Goal: Task Accomplishment & Management: Use online tool/utility

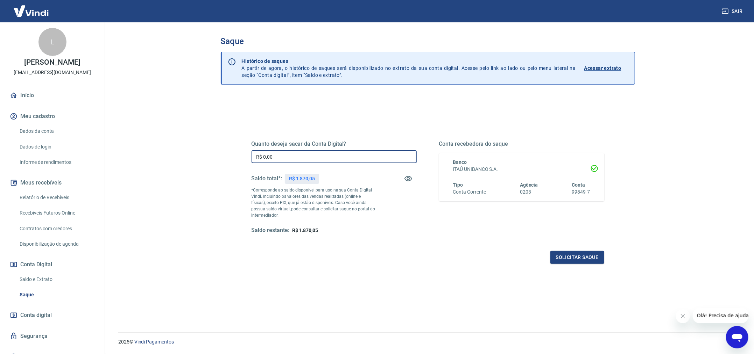
drag, startPoint x: 309, startPoint y: 157, endPoint x: 187, endPoint y: 154, distance: 121.4
click at [187, 154] on main "Saque Histórico de saques A partir de agora, o histórico de saques será disponi…" at bounding box center [427, 188] width 652 height 332
type input "R$ 1.500,00"
click at [586, 259] on button "Solicitar saque" at bounding box center [577, 257] width 54 height 13
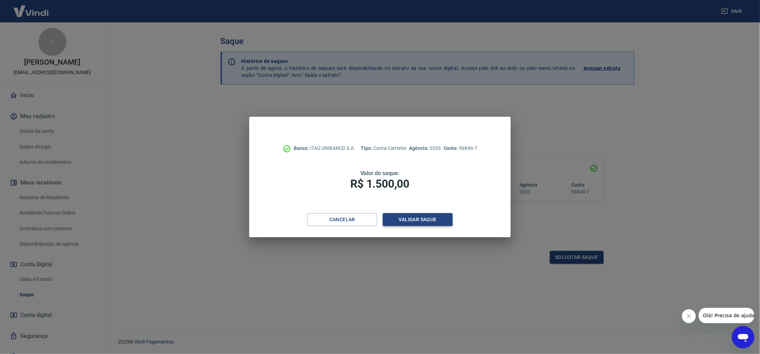
click at [433, 219] on button "Validar saque" at bounding box center [418, 219] width 70 height 13
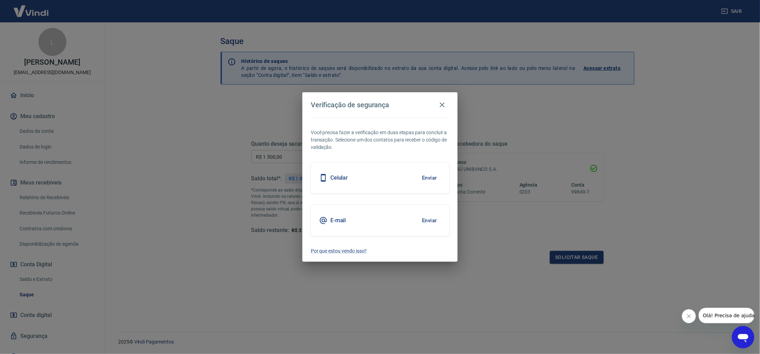
click at [433, 219] on button "Enviar" at bounding box center [429, 220] width 23 height 15
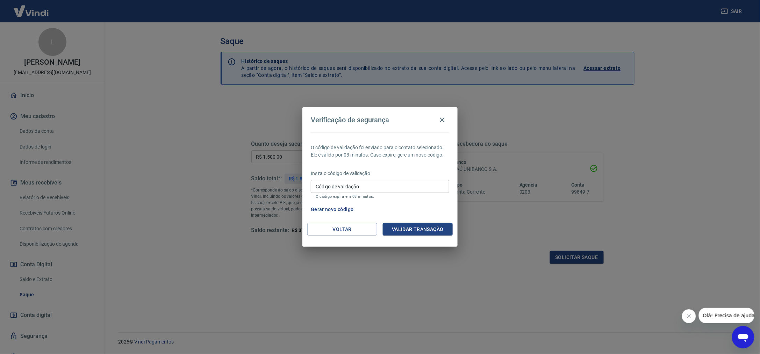
click at [400, 190] on input "Código de validação" at bounding box center [380, 186] width 138 height 13
type input "975048"
click at [425, 226] on button "Validar transação" at bounding box center [418, 229] width 70 height 13
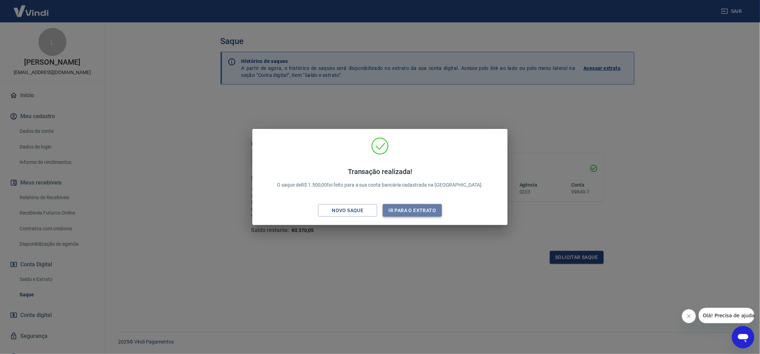
click at [431, 210] on button "Ir para o extrato" at bounding box center [412, 210] width 59 height 13
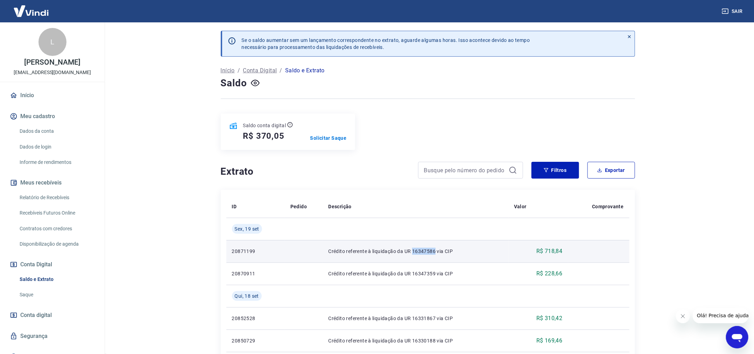
drag, startPoint x: 412, startPoint y: 251, endPoint x: 434, endPoint y: 255, distance: 21.6
click at [434, 255] on p "Crédito referente à liquidação da UR 16347586 via CIP" at bounding box center [415, 251] width 175 height 7
copy p "16347586"
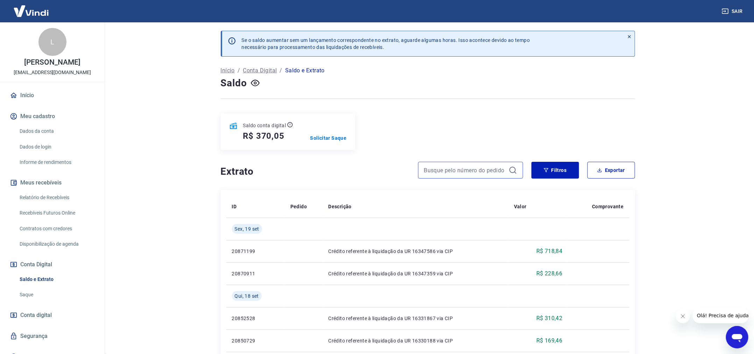
click at [484, 172] on input at bounding box center [465, 170] width 82 height 10
